Goal: Transaction & Acquisition: Purchase product/service

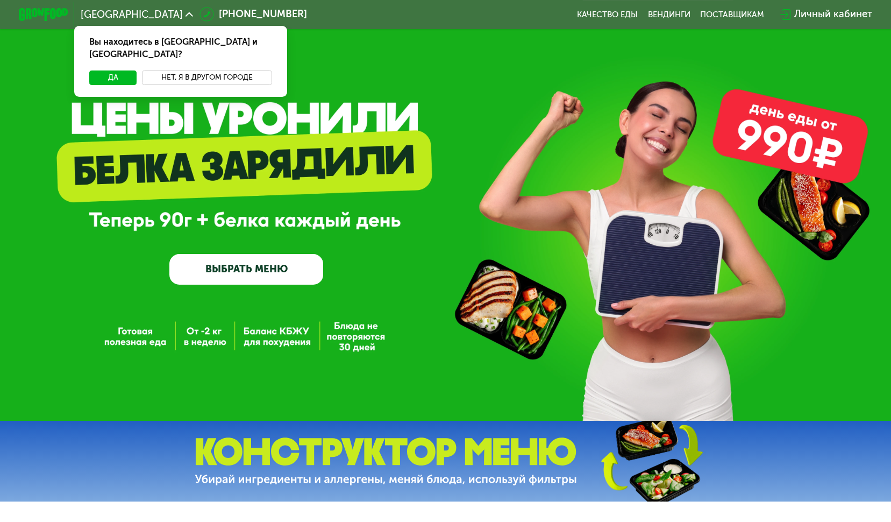
click at [191, 70] on button "Нет, я в другом городе" at bounding box center [207, 77] width 131 height 15
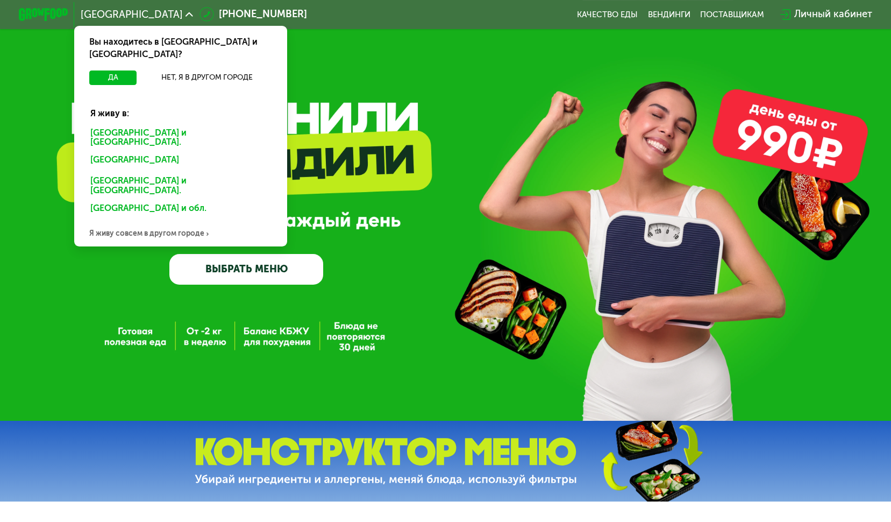
click at [132, 151] on div "[GEOGRAPHIC_DATA] и [GEOGRAPHIC_DATA]." at bounding box center [178, 161] width 193 height 20
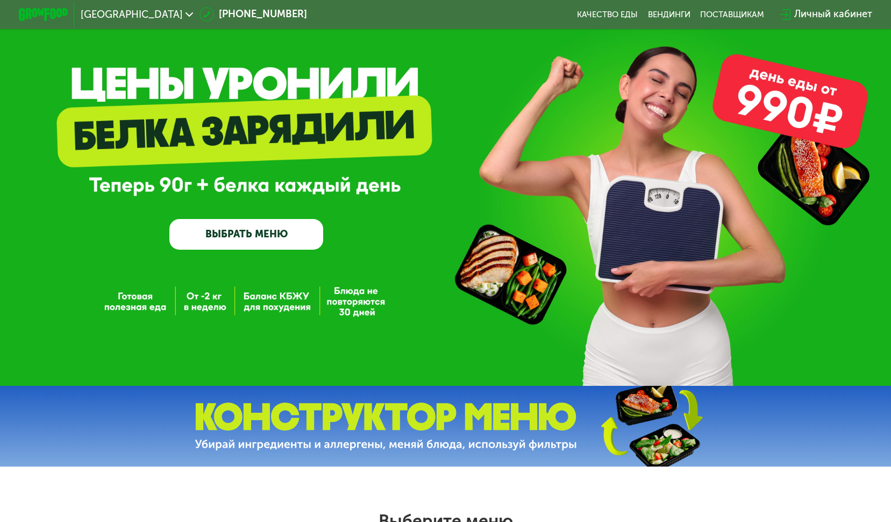
scroll to position [54, 0]
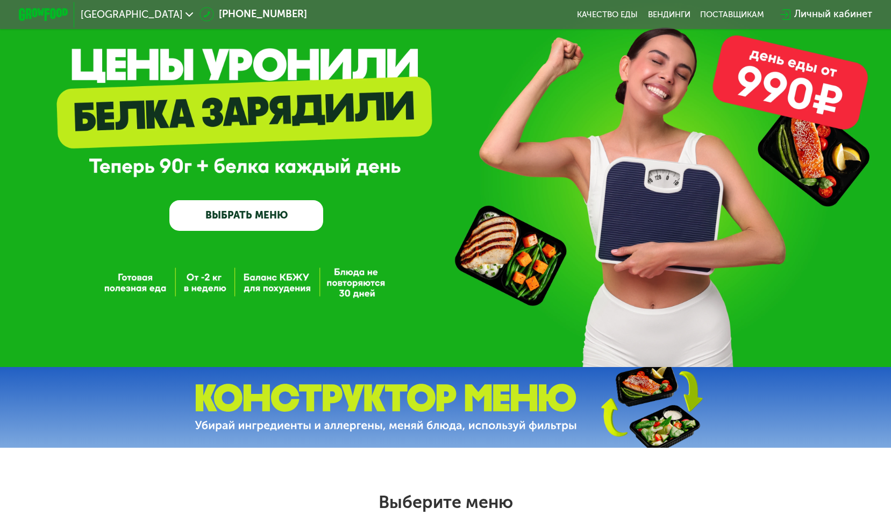
click at [246, 218] on link "ВЫБРАТЬ МЕНЮ" at bounding box center [246, 215] width 154 height 31
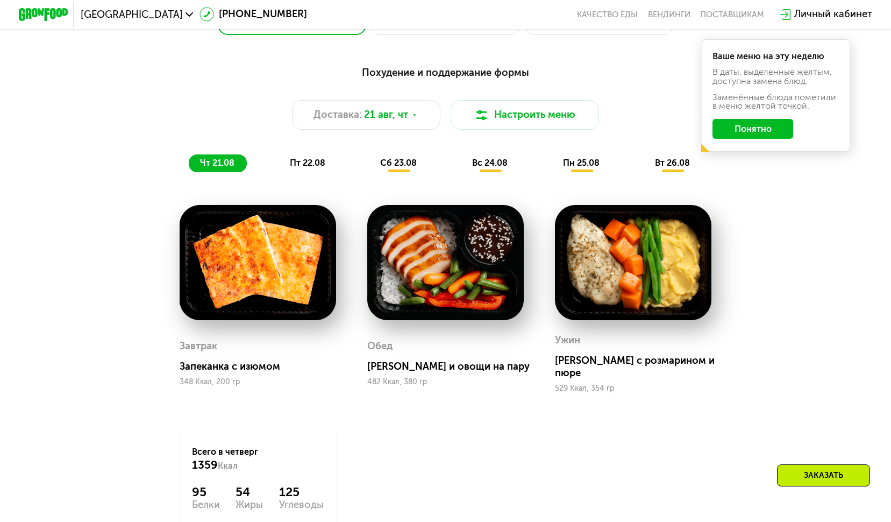
scroll to position [627, 0]
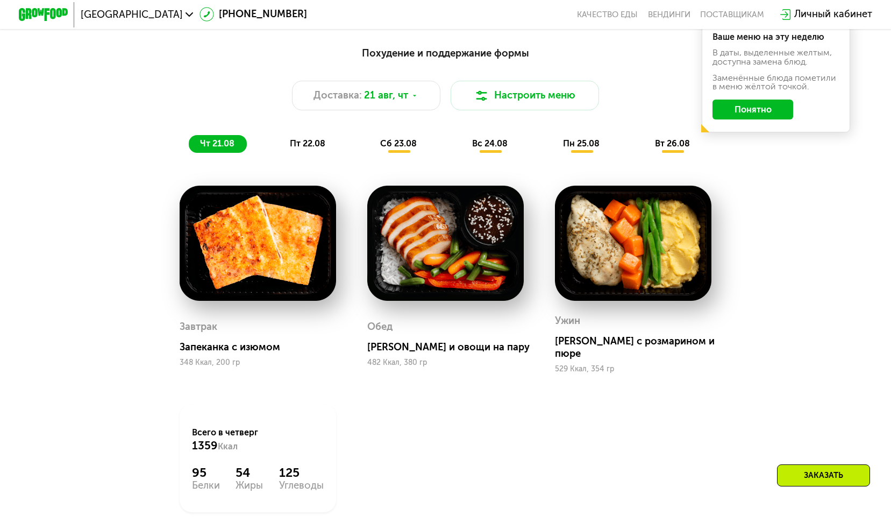
click at [409, 57] on div "Похудение и поддержание формы" at bounding box center [445, 54] width 733 height 16
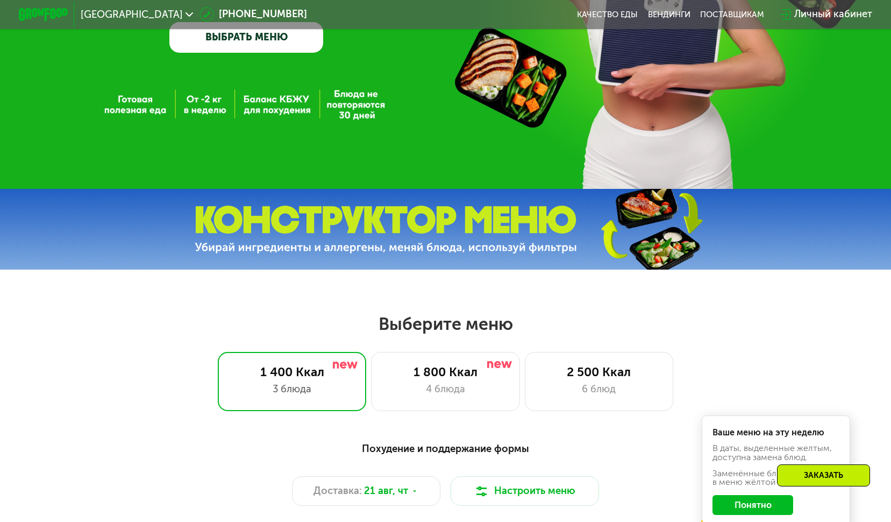
scroll to position [520, 0]
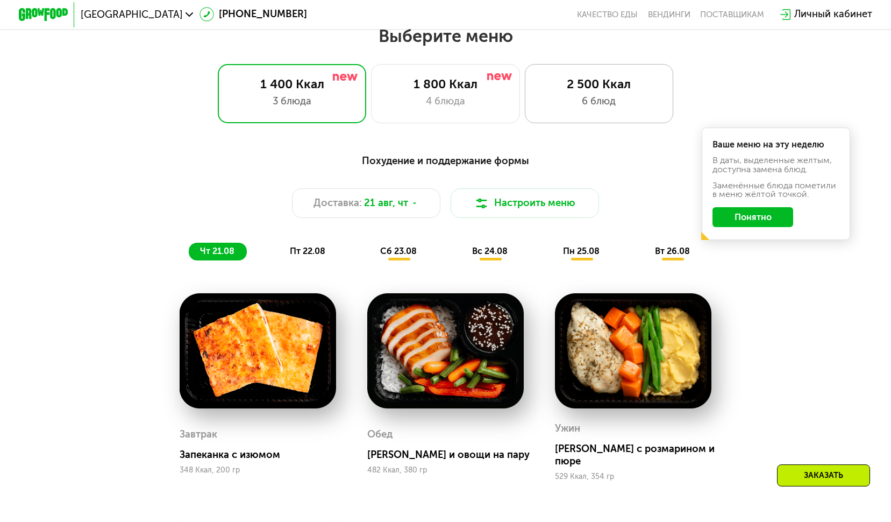
click at [565, 91] on div "2 500 Ккал" at bounding box center [599, 84] width 123 height 15
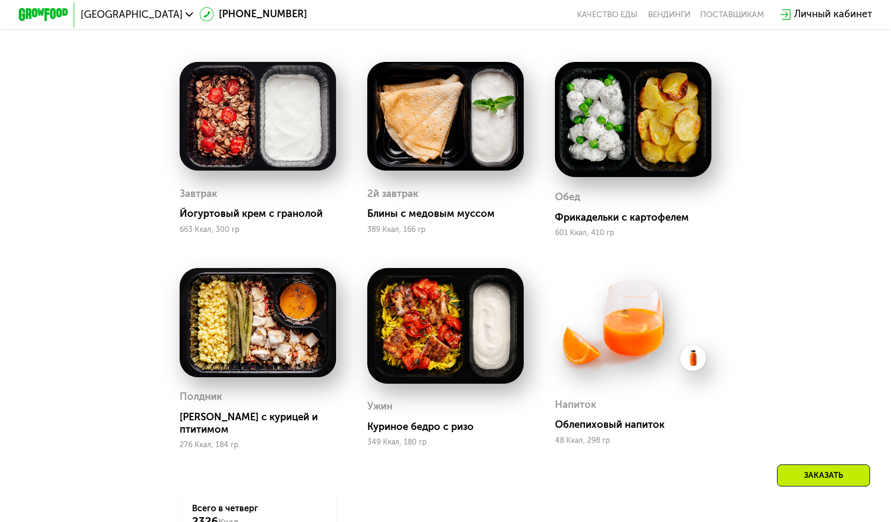
scroll to position [735, 0]
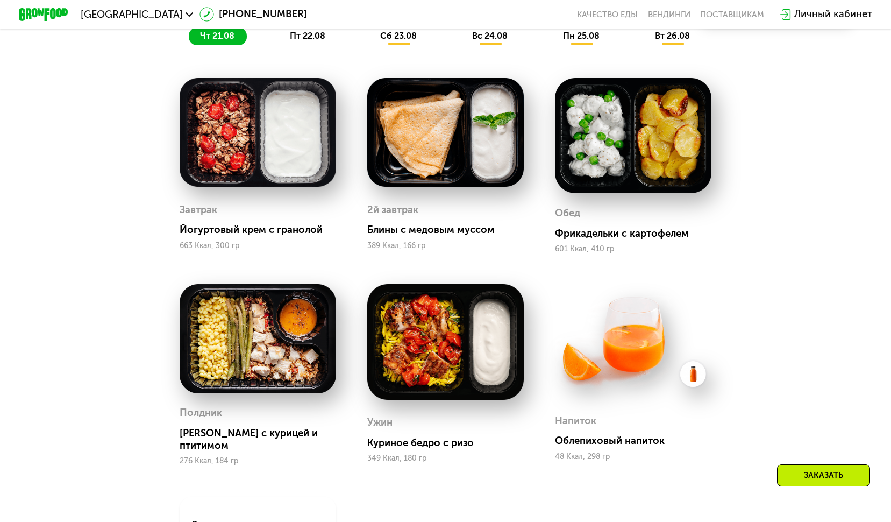
click at [301, 41] on span "пт 22.08" at bounding box center [307, 36] width 35 height 10
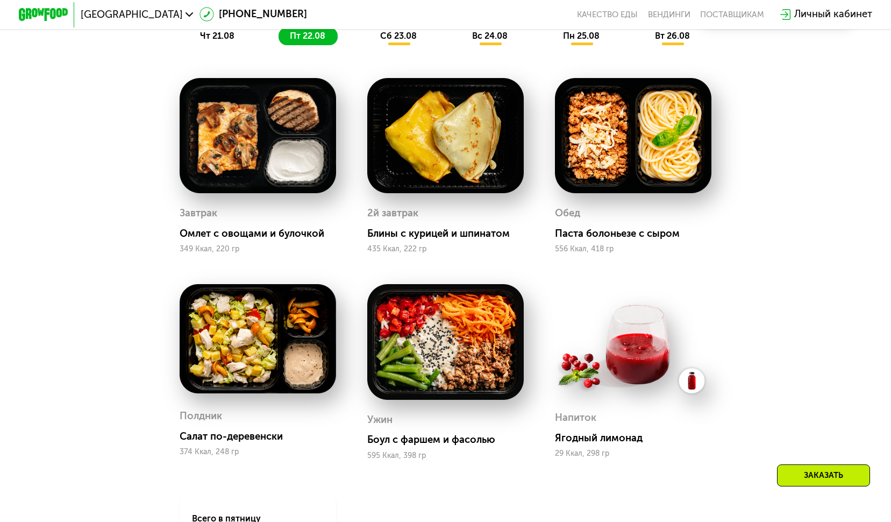
click at [397, 39] on span "сб 23.08" at bounding box center [398, 36] width 37 height 10
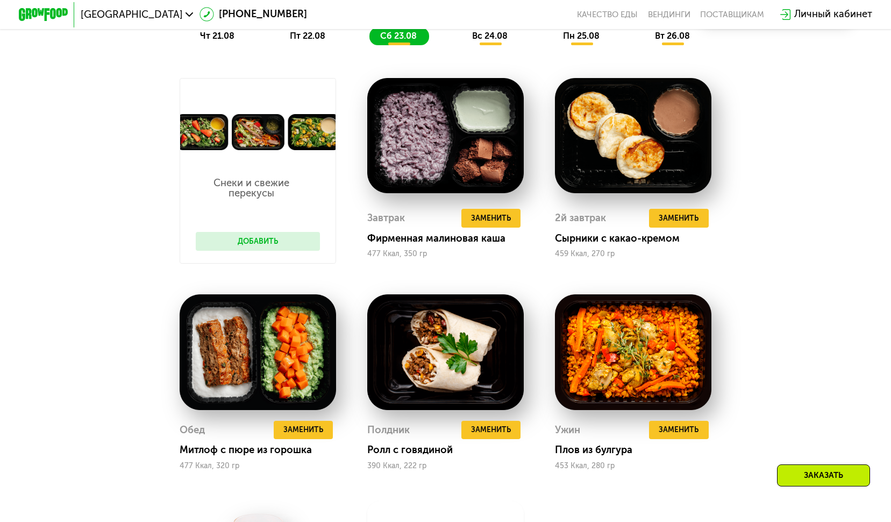
click at [320, 40] on span "пт 22.08" at bounding box center [307, 36] width 35 height 10
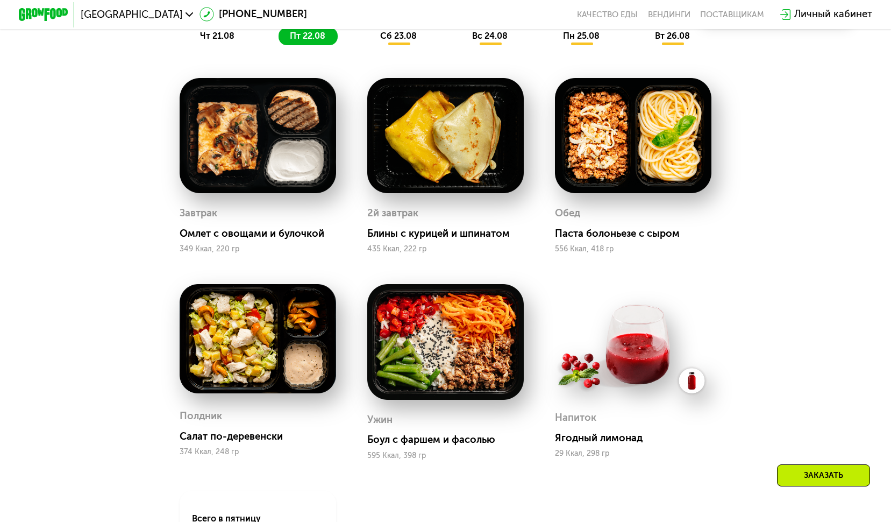
click at [396, 41] on span "сб 23.08" at bounding box center [398, 36] width 37 height 10
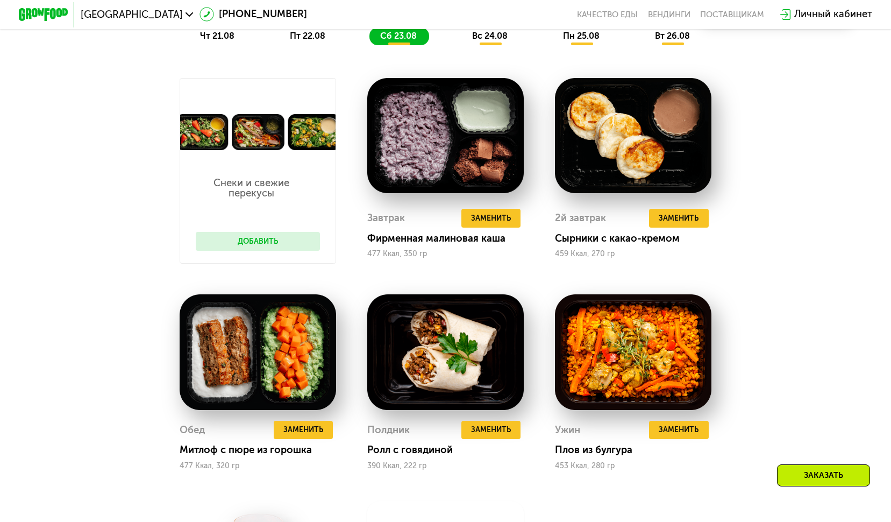
click at [460, 39] on div "чт 21.08 пт 22.08 сб 23.08 вс 24.08 пн 25.08 вт 26.08" at bounding box center [446, 35] width 514 height 17
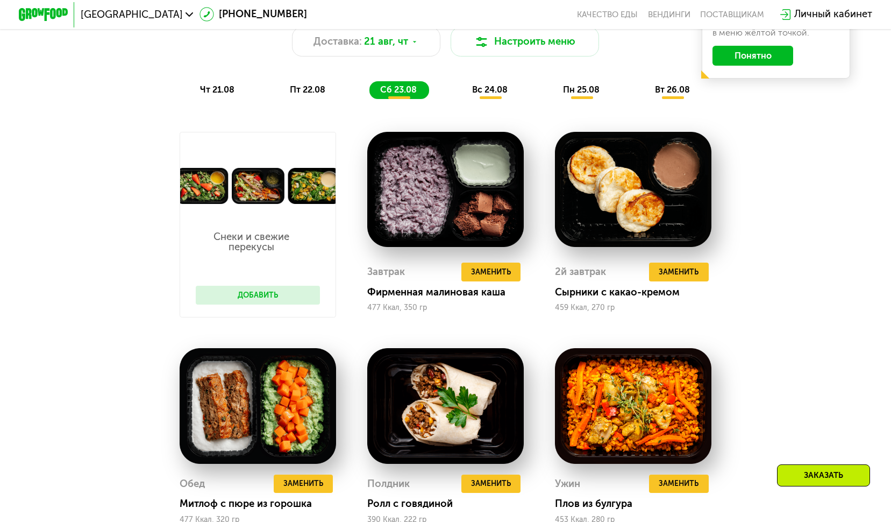
click at [481, 94] on span "вс 24.08" at bounding box center [489, 89] width 35 height 10
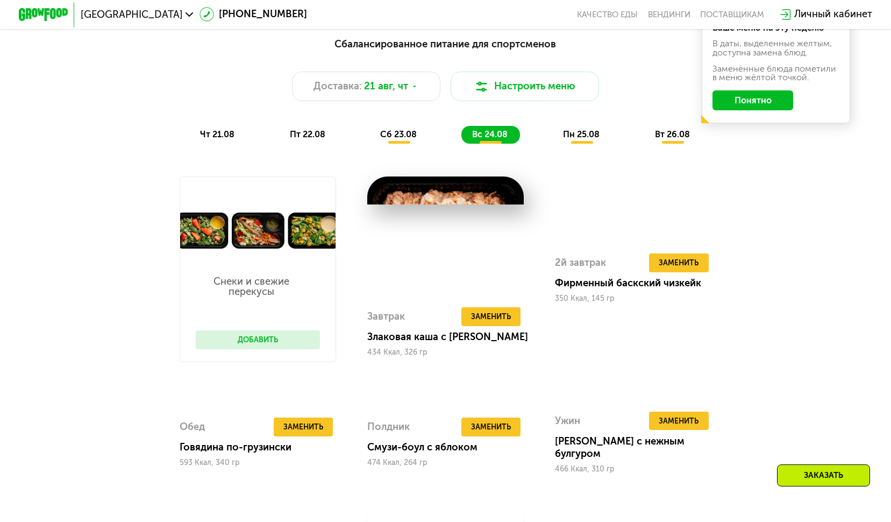
scroll to position [627, 0]
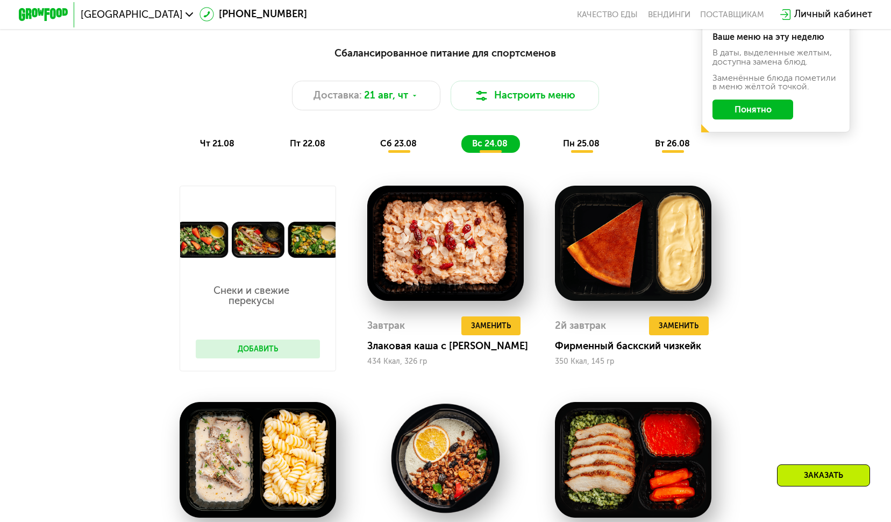
click at [574, 148] on span "пн 25.08" at bounding box center [581, 143] width 37 height 10
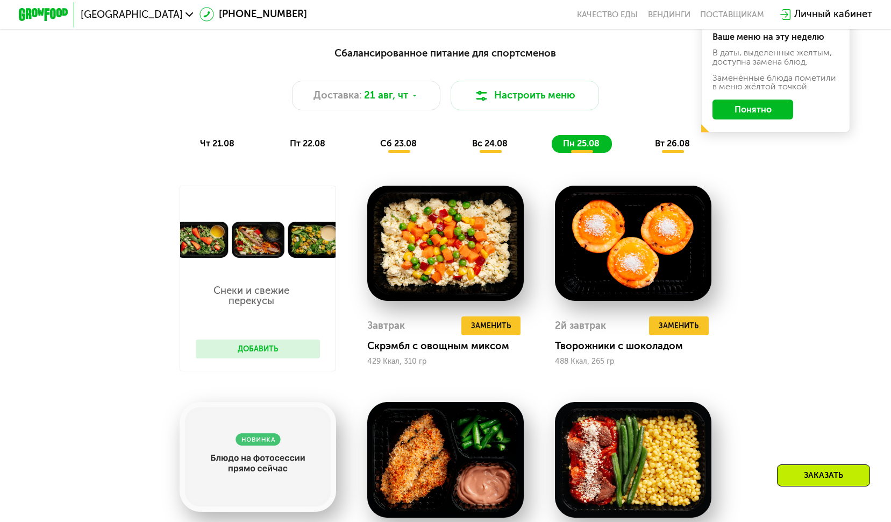
click at [666, 147] on span "вт 26.08" at bounding box center [672, 143] width 35 height 10
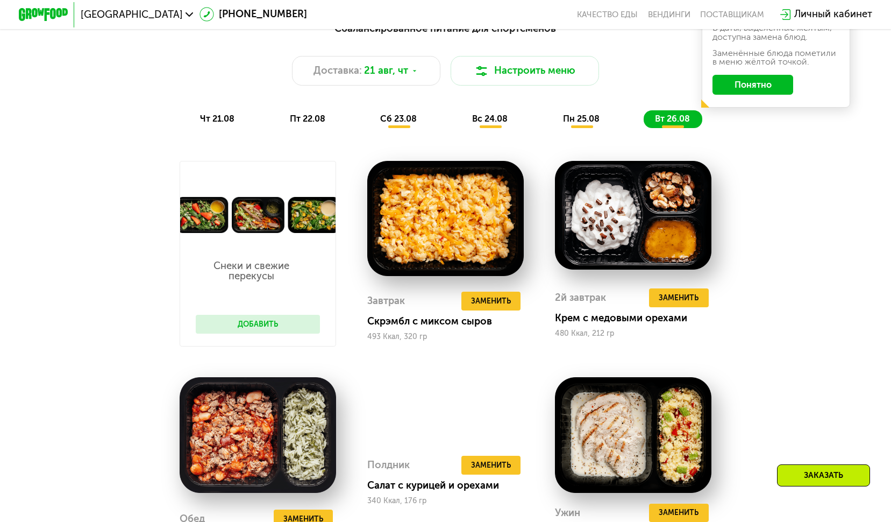
scroll to position [1004, 0]
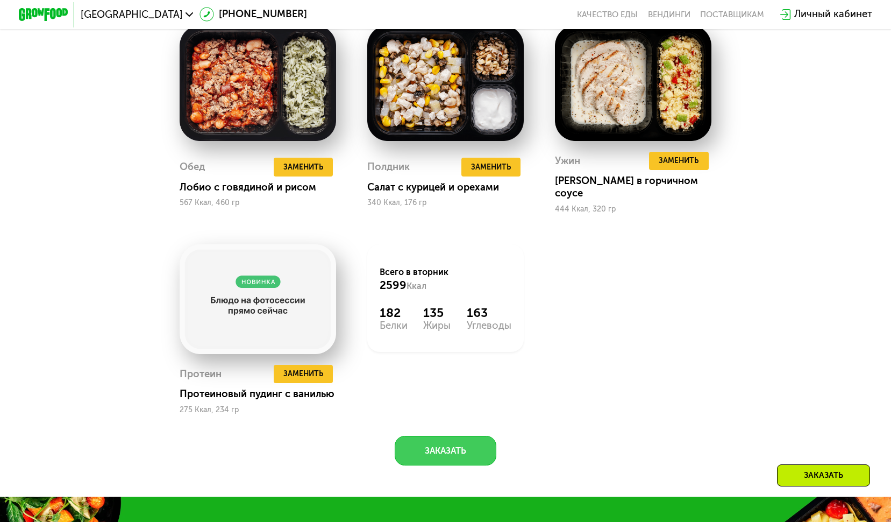
click at [465, 447] on button "Заказать" at bounding box center [446, 451] width 102 height 30
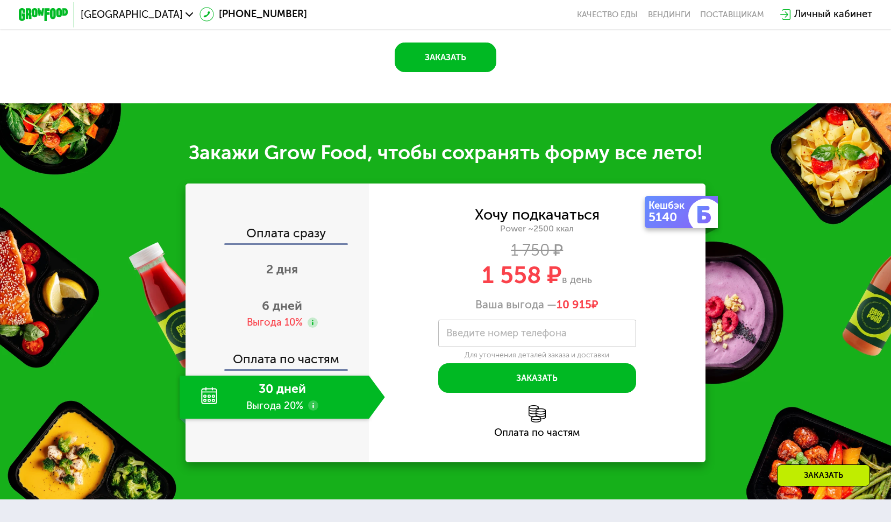
scroll to position [1500, 0]
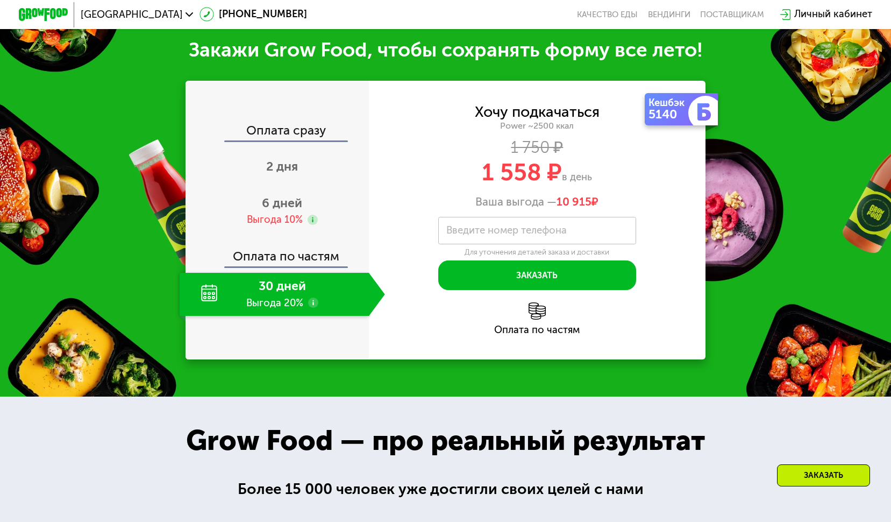
click at [556, 232] on label "Введите номер телефона" at bounding box center [506, 230] width 120 height 7
click at [556, 232] on input "Введите номер телефона" at bounding box center [537, 231] width 198 height 28
click at [493, 188] on div "Хочу подкачаться Power ~2500 ккал 1 750 ₽ 1 558 ₽ в день Ваша выгода — 10 915 ₽" at bounding box center [537, 157] width 337 height 104
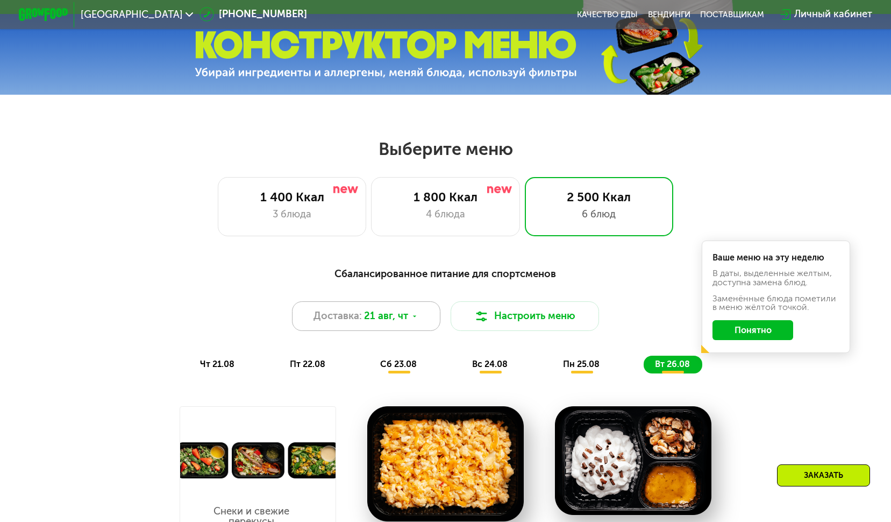
scroll to position [316, 0]
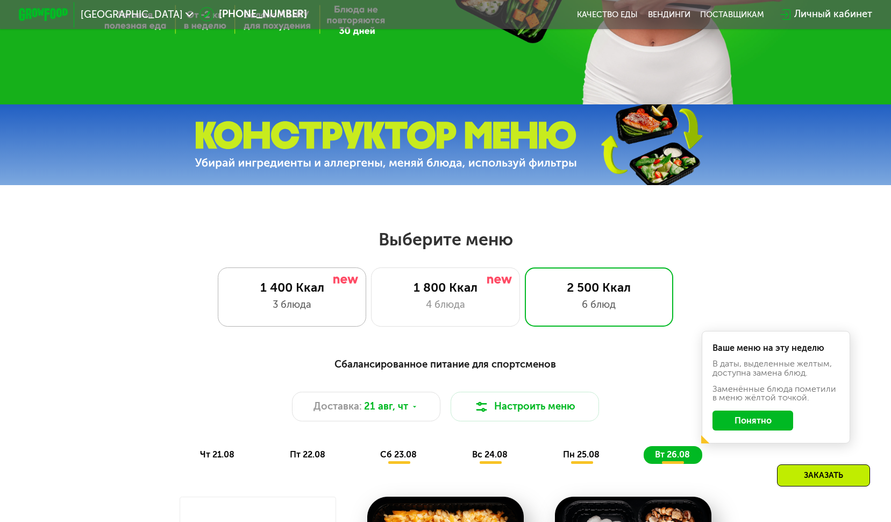
click at [371, 300] on div "1 400 Ккал 3 блюда" at bounding box center [445, 296] width 148 height 59
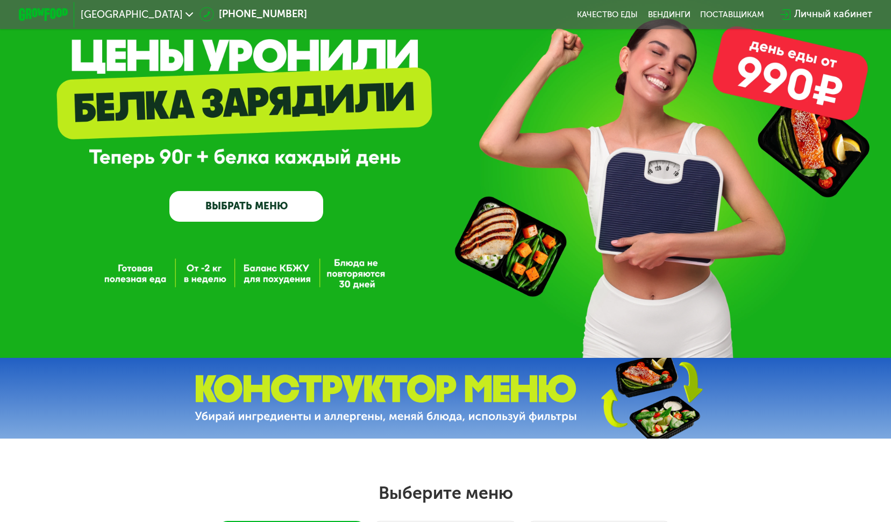
scroll to position [161, 0]
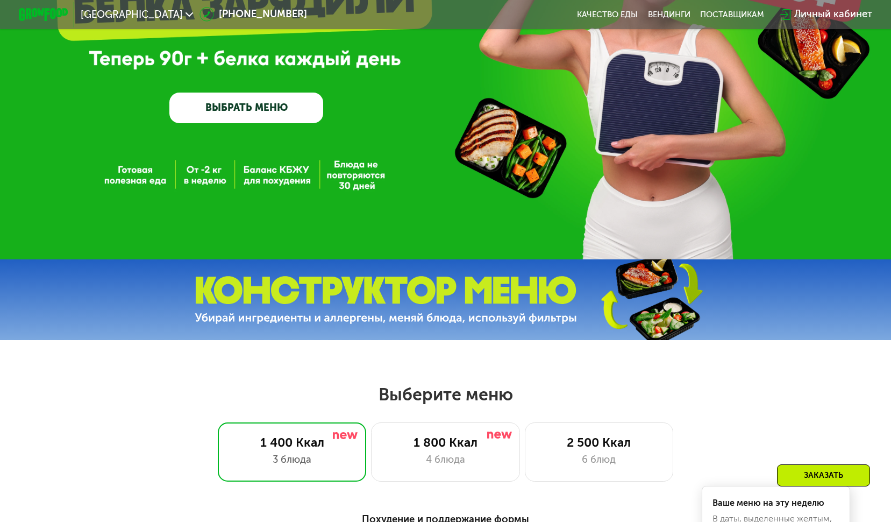
click at [678, 22] on div "[GEOGRAPHIC_DATA] [PHONE_NUMBER] Качество еды [PERSON_NAME] поставщикам Личный …" at bounding box center [445, 14] width 866 height 27
click at [670, 12] on link "Вендинги" at bounding box center [669, 15] width 42 height 10
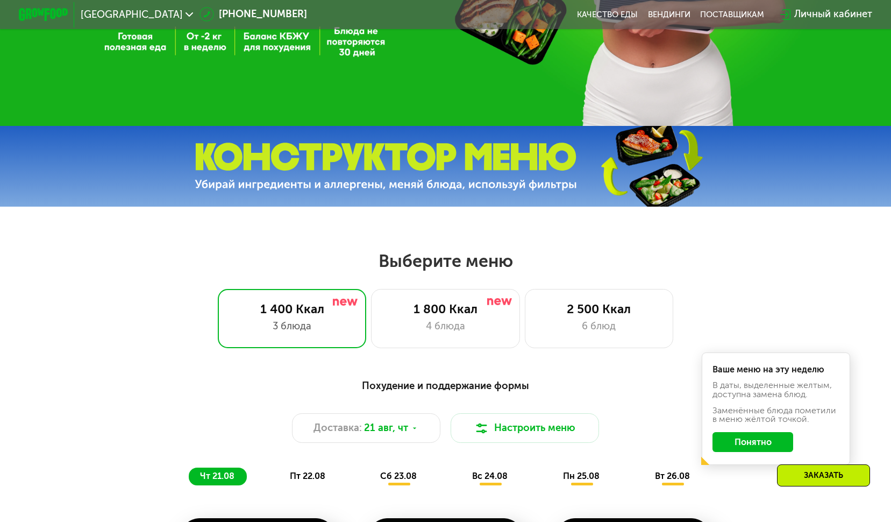
scroll to position [538, 0]
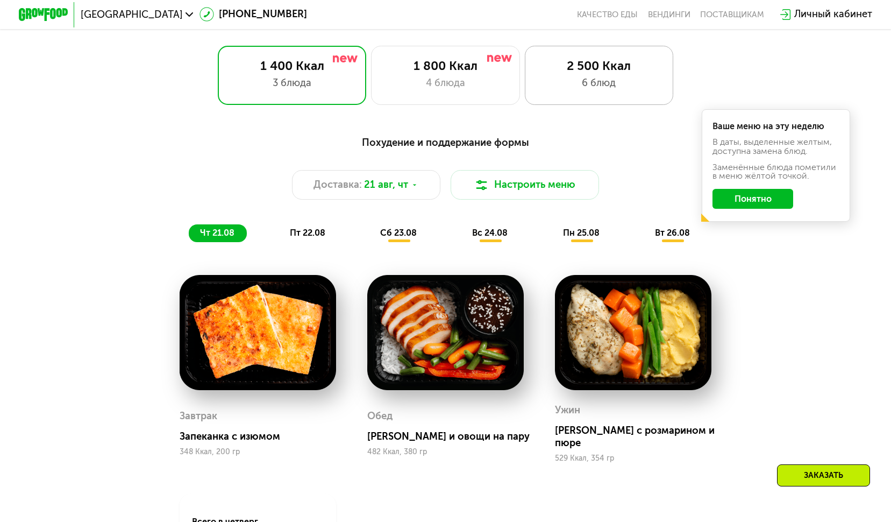
click at [593, 56] on div "2 500 Ккал 6 блюд" at bounding box center [599, 75] width 148 height 59
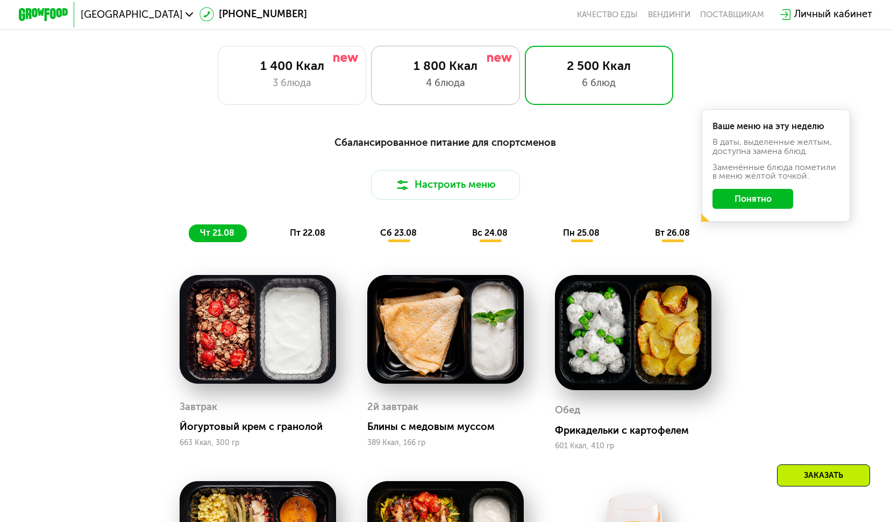
click at [458, 86] on div "4 блюда" at bounding box center [445, 83] width 123 height 15
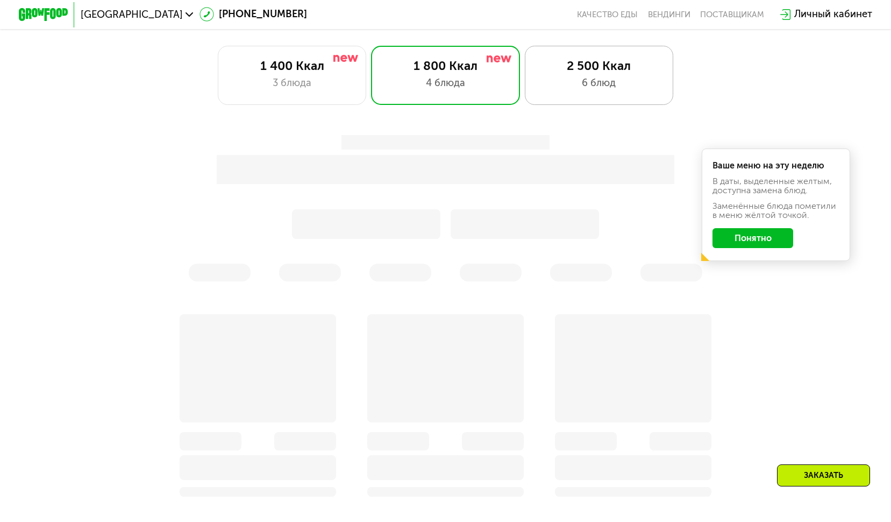
click at [585, 68] on div "2 500 Ккал" at bounding box center [599, 66] width 123 height 15
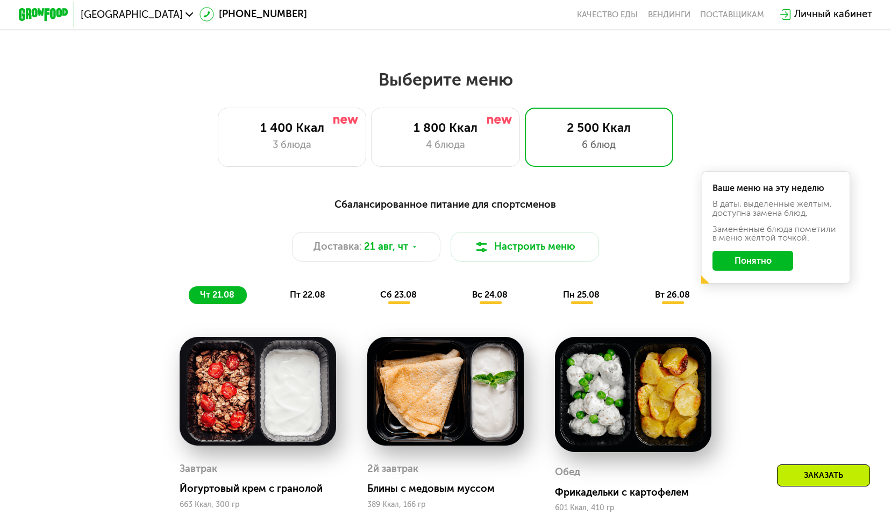
scroll to position [463, 0]
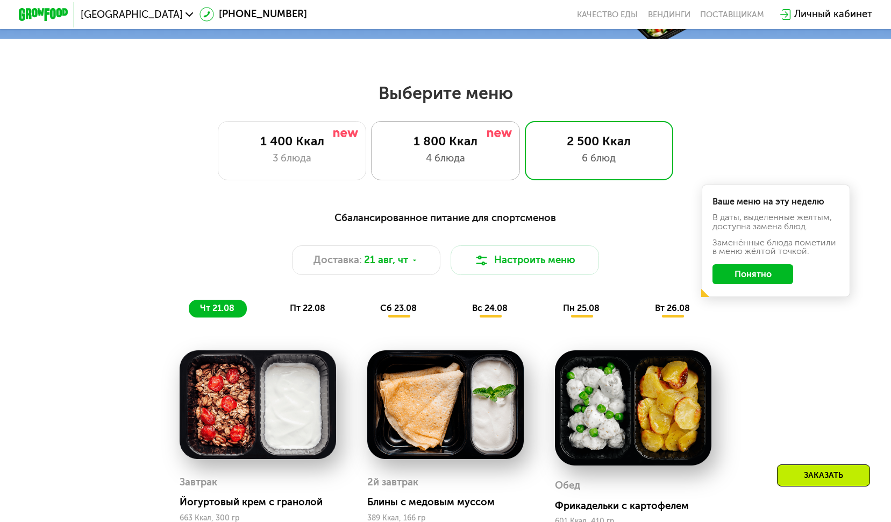
click at [441, 140] on div "1 800 Ккал" at bounding box center [445, 141] width 123 height 15
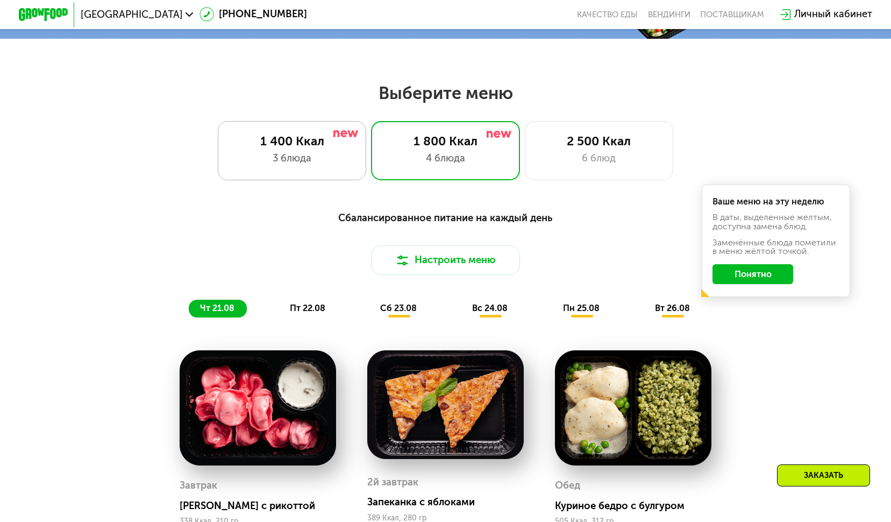
click at [346, 164] on div "3 блюда" at bounding box center [292, 158] width 123 height 15
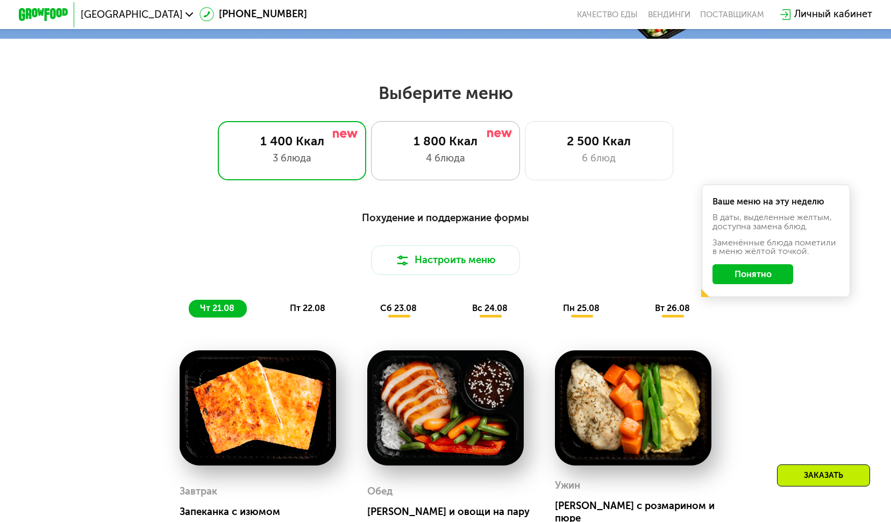
click at [459, 158] on div "4 блюда" at bounding box center [445, 158] width 123 height 15
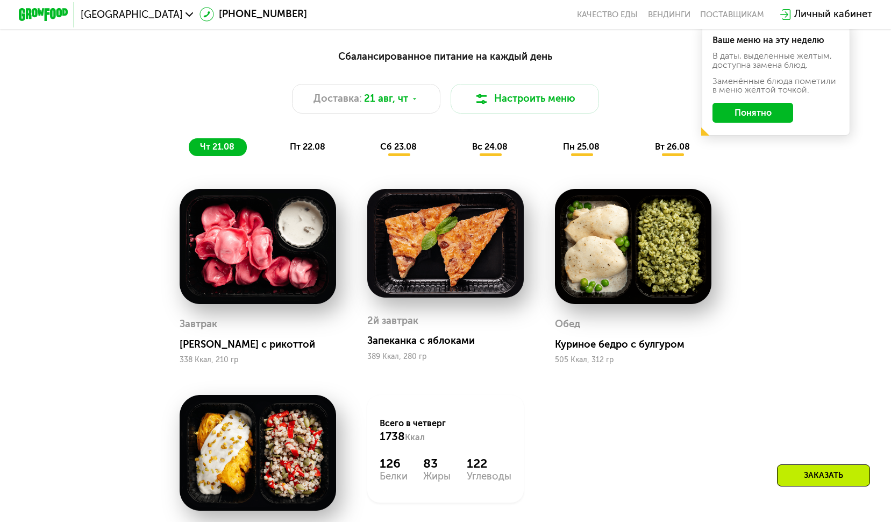
scroll to position [678, 0]
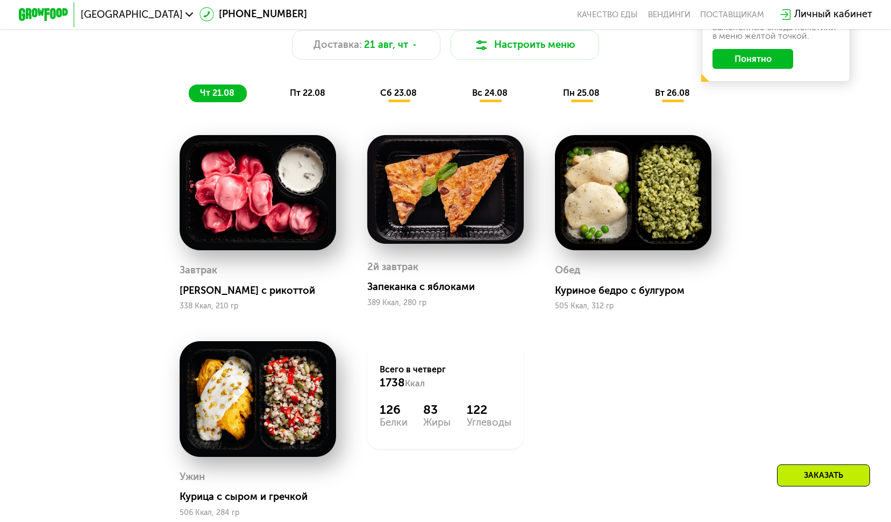
click at [487, 95] on span "вс 24.08" at bounding box center [489, 93] width 35 height 10
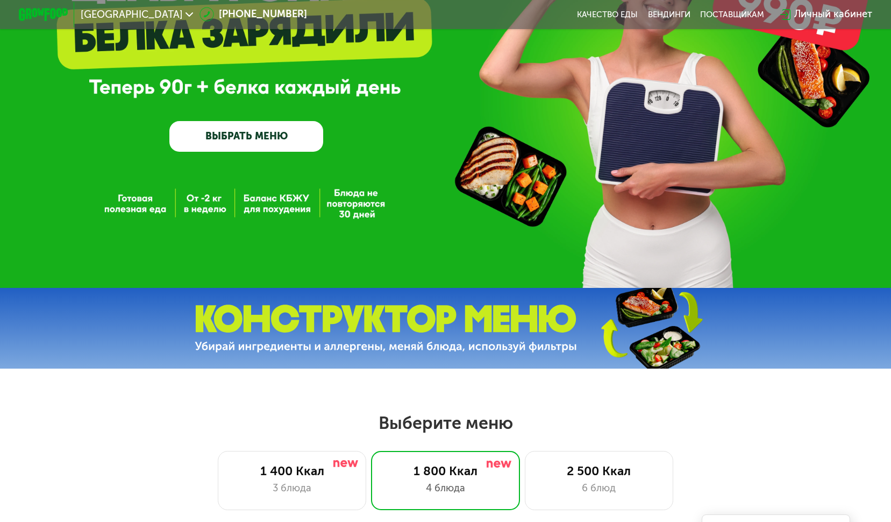
scroll to position [0, 0]
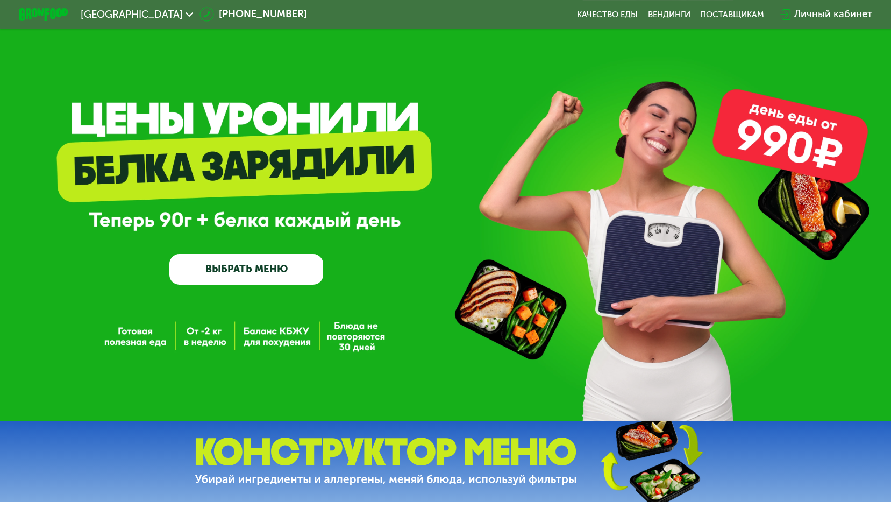
click at [37, 12] on img at bounding box center [43, 14] width 49 height 13
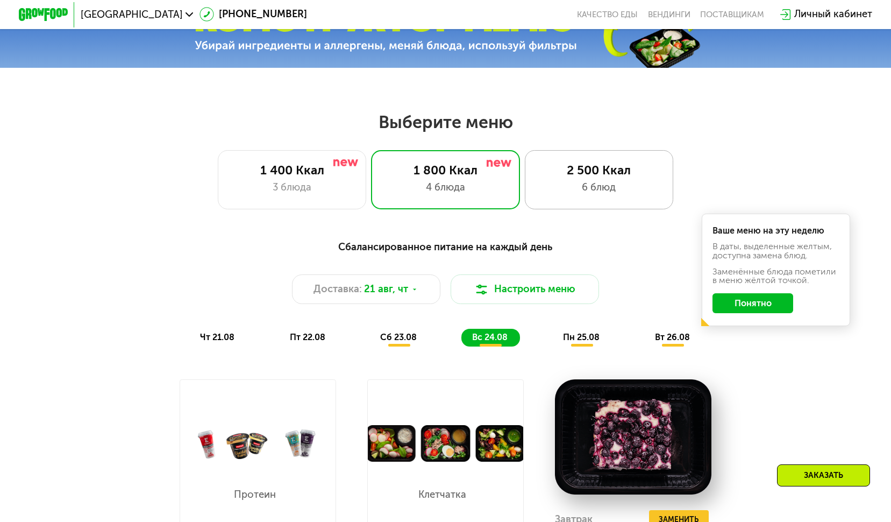
scroll to position [430, 0]
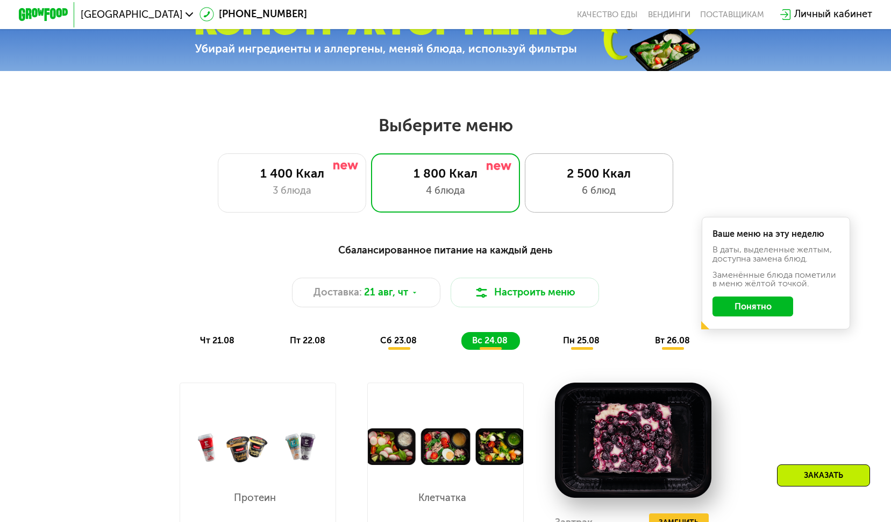
click at [609, 174] on div "2 500 Ккал" at bounding box center [599, 173] width 123 height 15
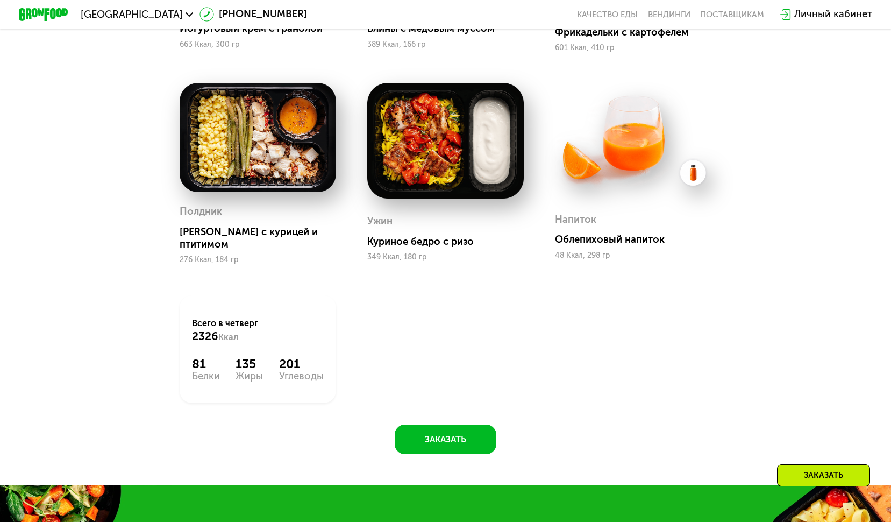
scroll to position [1130, 0]
